Goal: Transaction & Acquisition: Purchase product/service

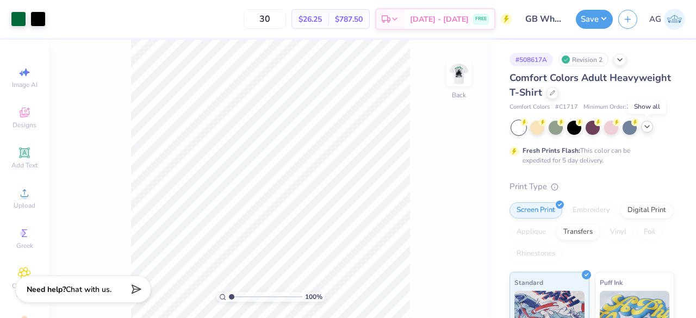
click at [648, 130] on icon at bounding box center [647, 126] width 9 height 9
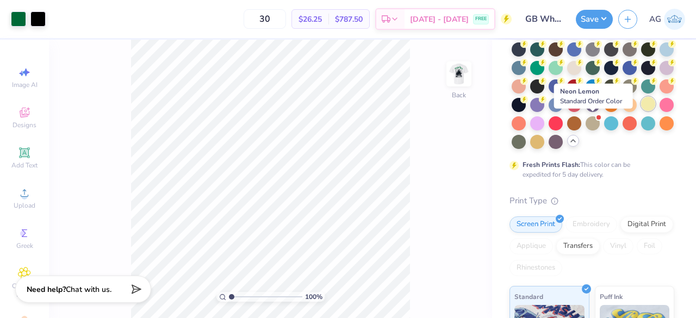
scroll to position [116, 0]
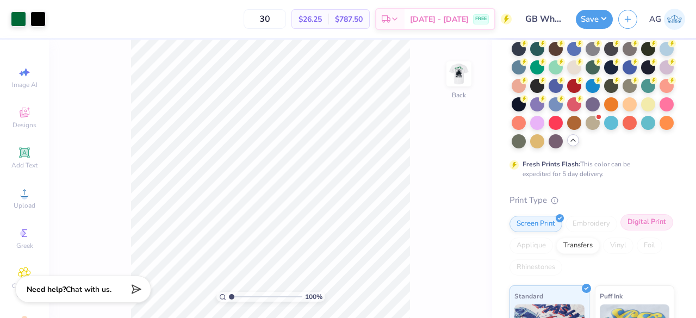
click at [620, 231] on div "Digital Print" at bounding box center [646, 222] width 53 height 16
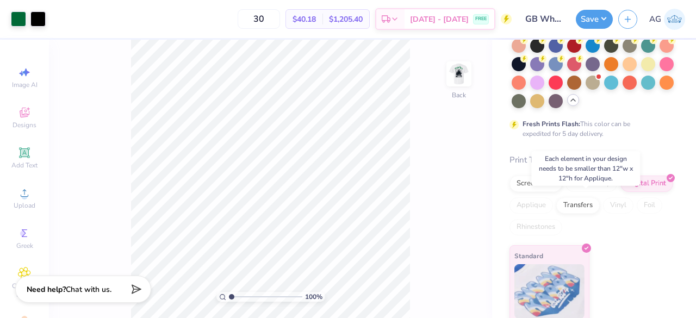
scroll to position [179, 0]
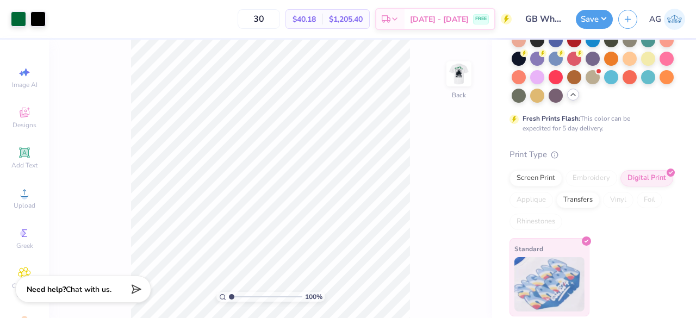
click at [552, 272] on img at bounding box center [549, 284] width 70 height 54
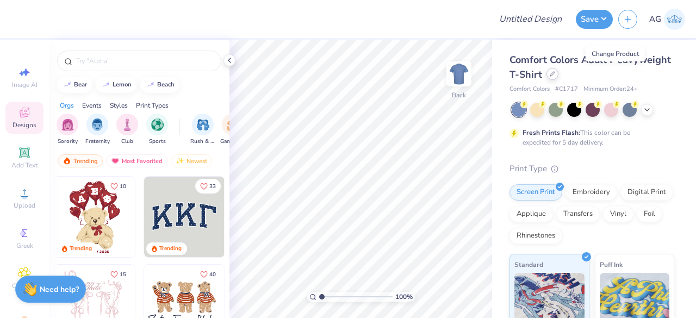
click at [555, 73] on icon at bounding box center [552, 74] width 4 height 4
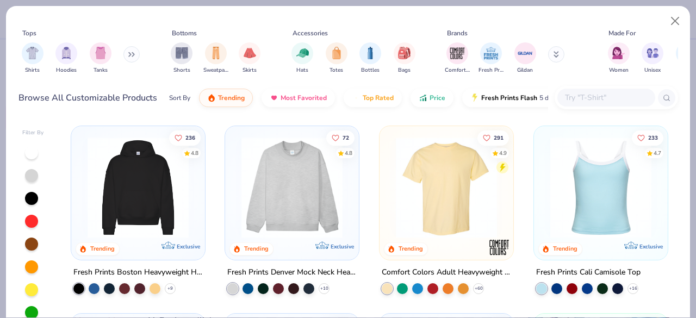
click at [592, 101] on input "text" at bounding box center [606, 97] width 84 height 13
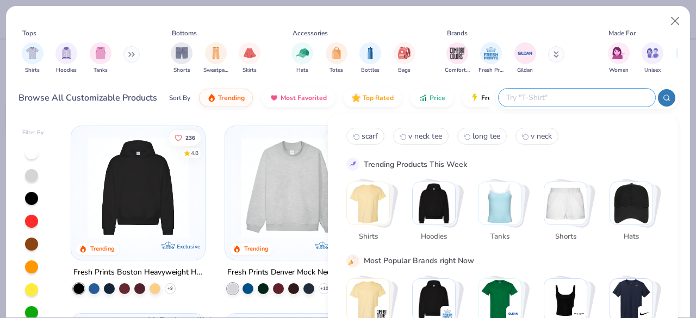
paste input "FP90"
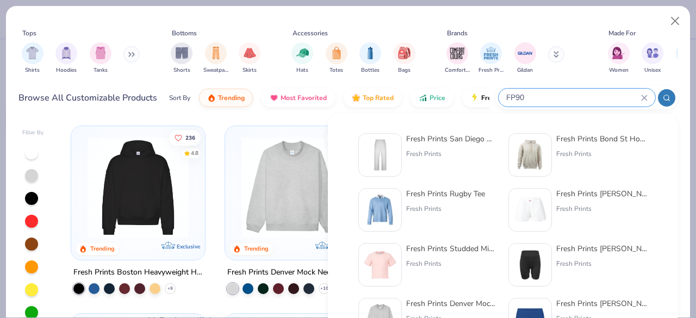
type input "FP90"
click at [451, 136] on div "Fresh Prints San Diego Open Heavyweight Sweatpants" at bounding box center [451, 138] width 91 height 11
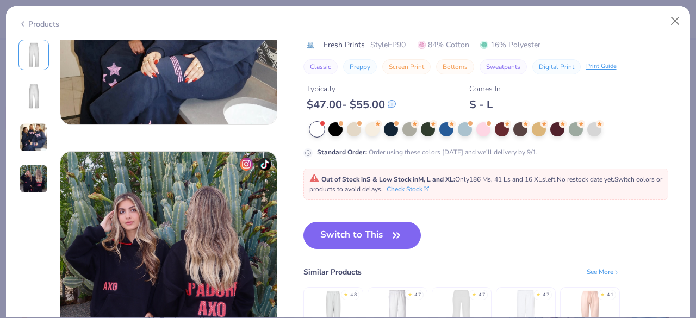
scroll to position [620, 0]
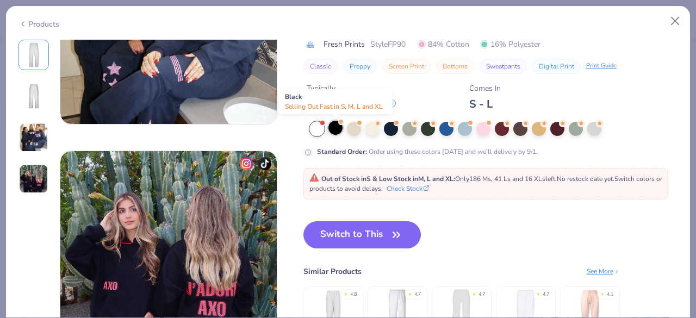
click at [337, 131] on div at bounding box center [335, 128] width 14 height 14
